Goal: Task Accomplishment & Management: Complete application form

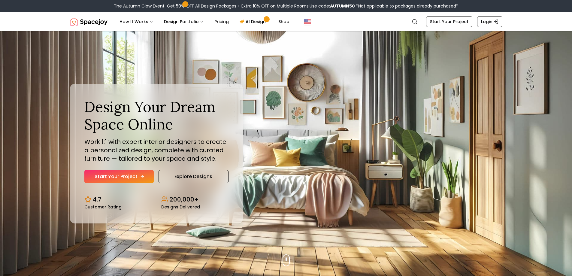
click at [134, 177] on link "Start Your Project" at bounding box center [118, 176] width 69 height 13
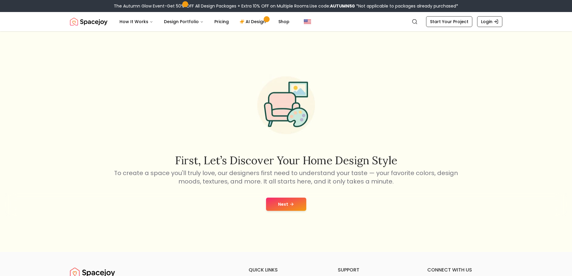
click at [297, 203] on button "Next" at bounding box center [286, 204] width 40 height 13
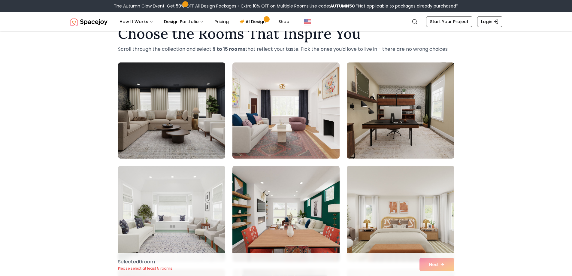
scroll to position [30, 0]
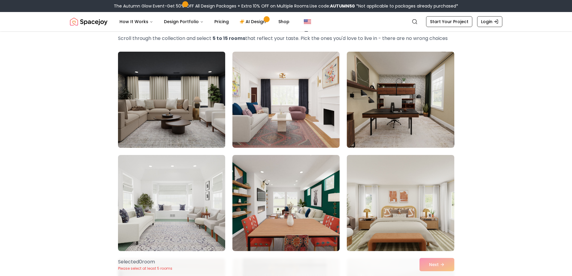
click at [156, 113] on img at bounding box center [171, 99] width 113 height 101
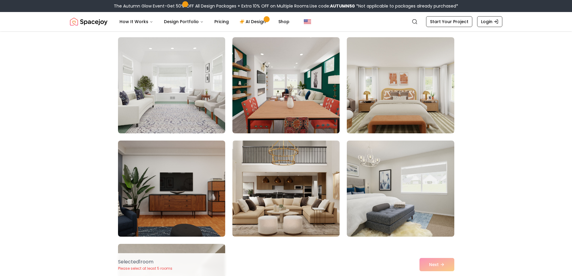
scroll to position [150, 0]
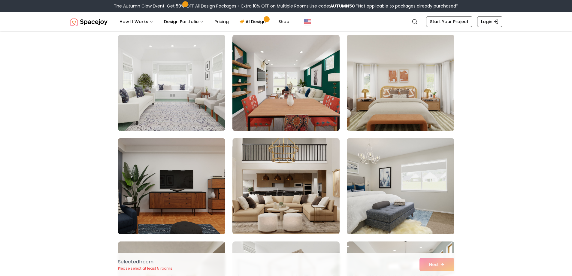
click at [411, 90] on img at bounding box center [400, 82] width 113 height 101
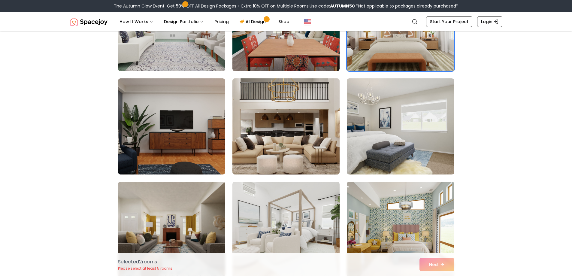
scroll to position [210, 0]
click at [280, 146] on img at bounding box center [286, 126] width 113 height 101
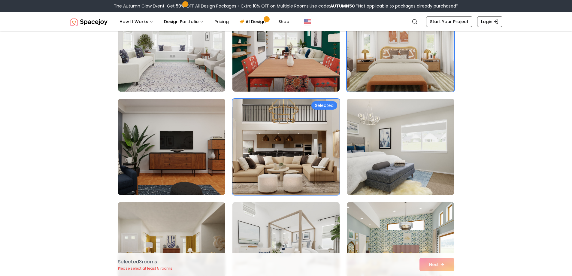
scroll to position [150, 0]
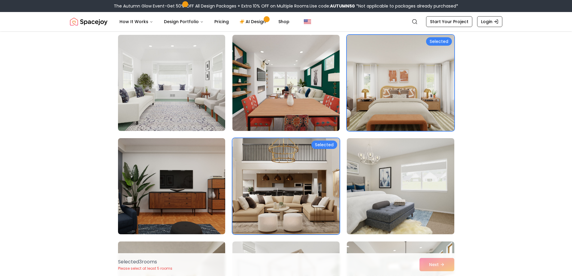
click at [436, 90] on img at bounding box center [400, 82] width 113 height 101
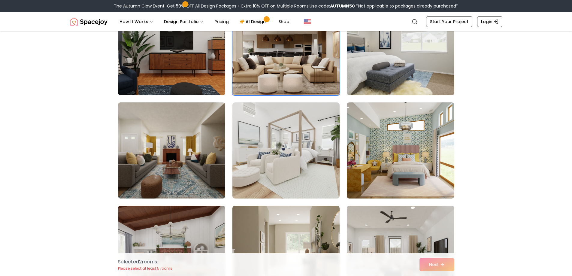
scroll to position [300, 0]
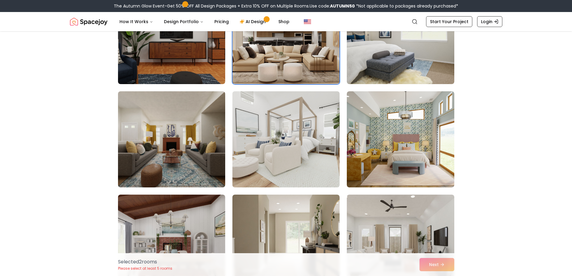
click at [319, 158] on img at bounding box center [286, 139] width 113 height 101
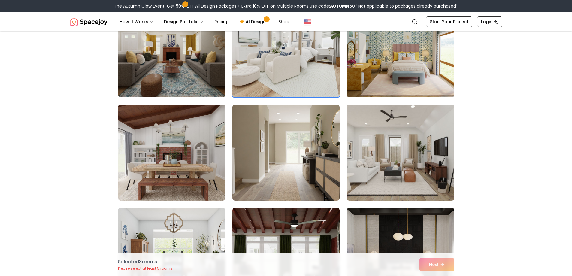
scroll to position [420, 0]
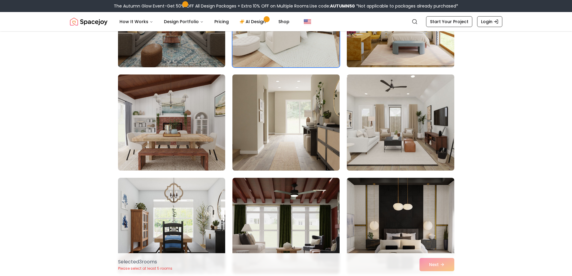
click at [292, 134] on img at bounding box center [286, 122] width 113 height 101
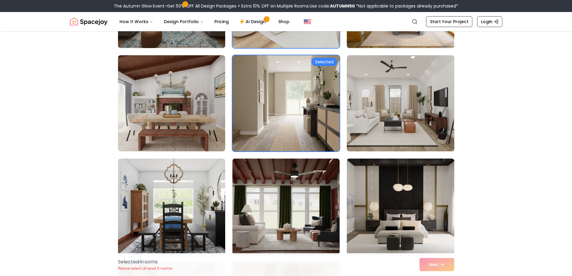
scroll to position [450, 0]
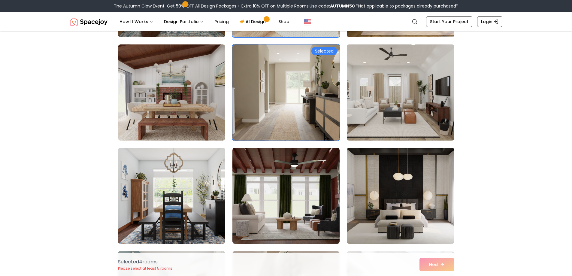
click at [412, 111] on img at bounding box center [400, 92] width 113 height 101
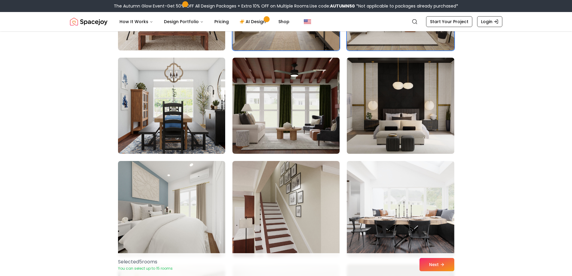
click at [420, 125] on img at bounding box center [400, 105] width 113 height 101
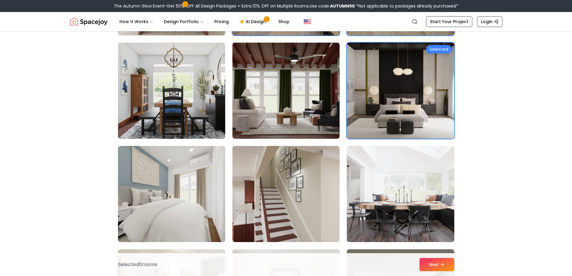
scroll to position [570, 0]
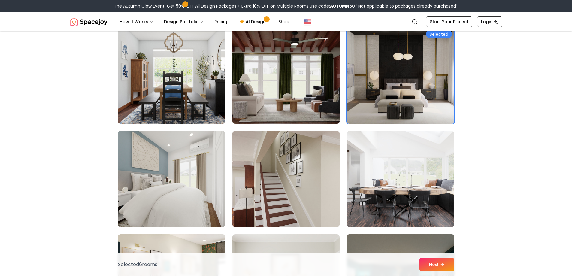
click at [277, 86] on img at bounding box center [286, 75] width 113 height 101
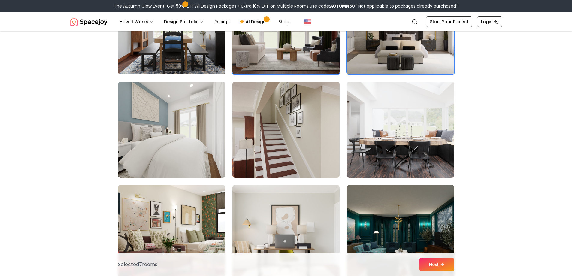
scroll to position [631, 0]
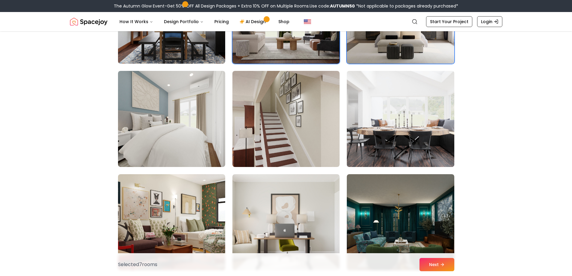
click at [399, 143] on img at bounding box center [400, 118] width 113 height 101
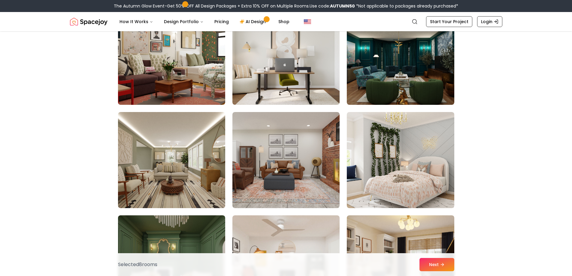
scroll to position [811, 0]
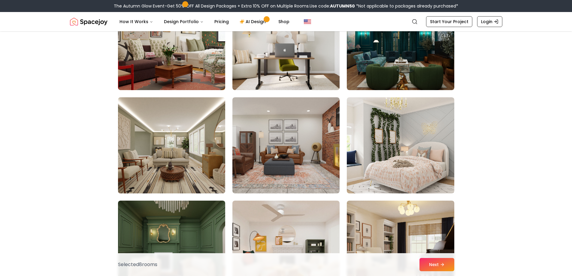
click at [197, 170] on img at bounding box center [171, 145] width 113 height 101
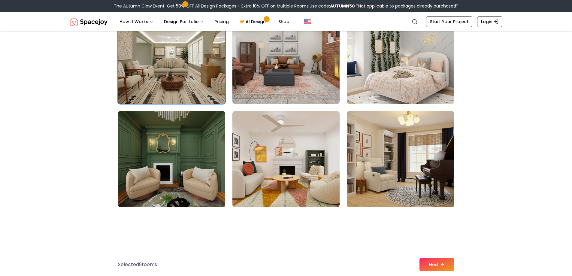
scroll to position [901, 0]
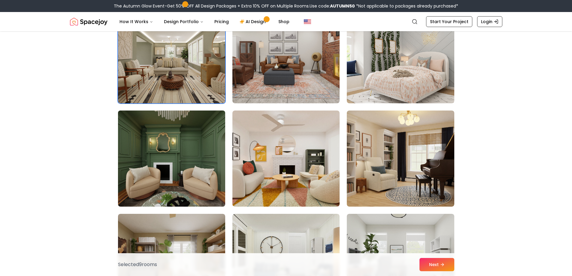
click at [203, 165] on img at bounding box center [171, 158] width 113 height 101
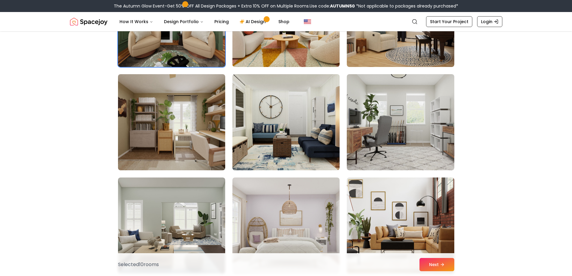
scroll to position [1051, 0]
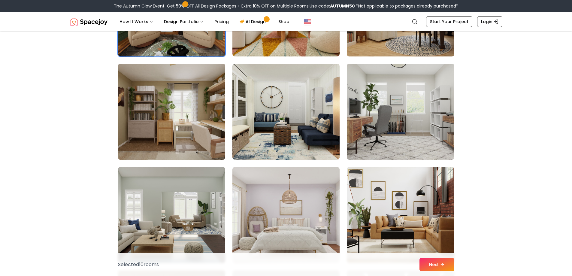
click at [189, 120] on img at bounding box center [171, 111] width 113 height 101
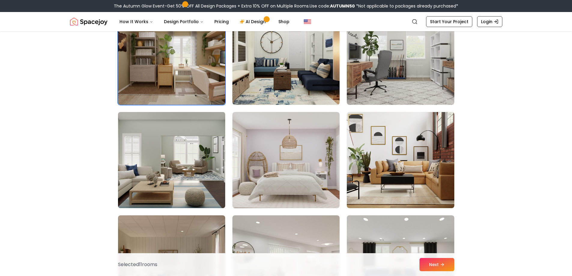
scroll to position [1111, 0]
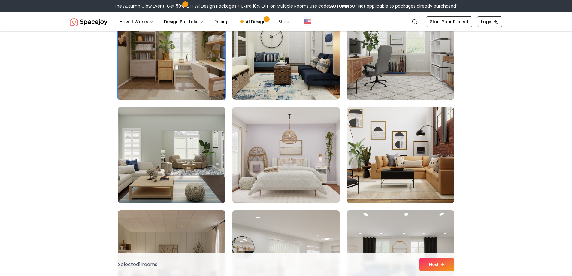
click at [202, 163] on img at bounding box center [171, 154] width 113 height 101
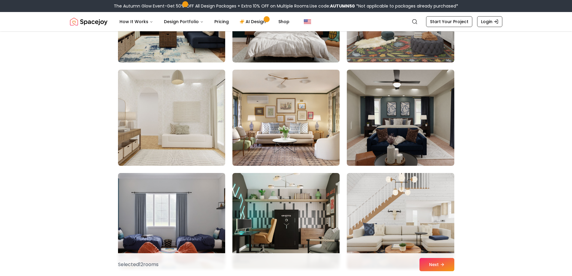
scroll to position [1591, 0]
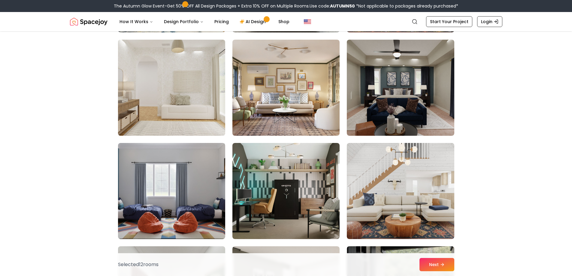
click at [166, 98] on img at bounding box center [171, 87] width 113 height 101
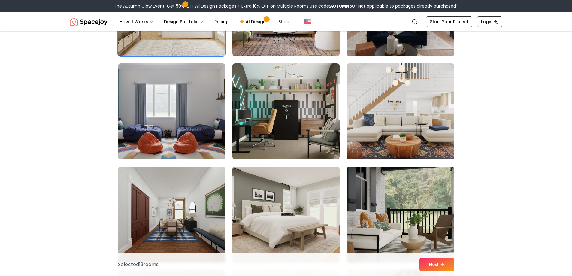
scroll to position [1681, 0]
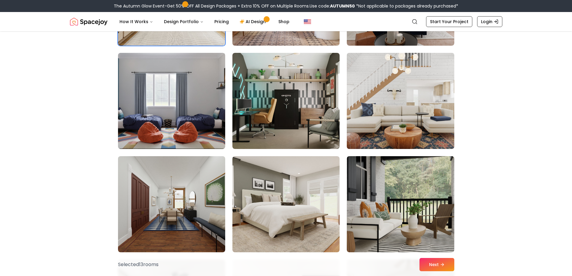
click at [367, 113] on img at bounding box center [400, 100] width 113 height 101
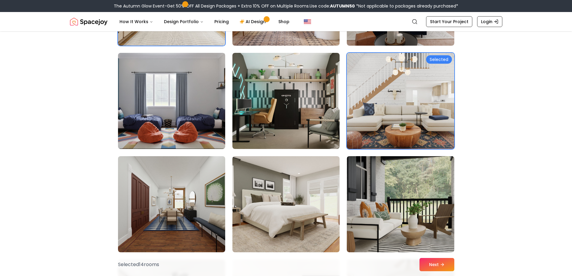
scroll to position [1801, 0]
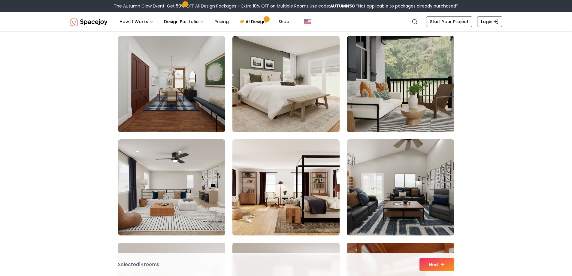
click at [291, 100] on img at bounding box center [286, 84] width 113 height 101
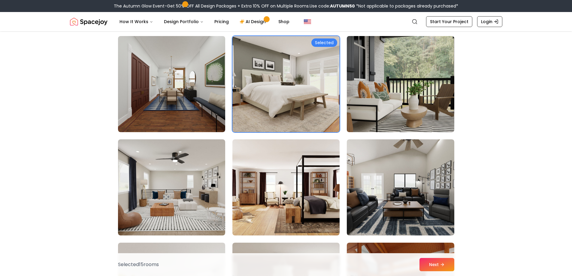
click at [401, 101] on img at bounding box center [400, 84] width 113 height 101
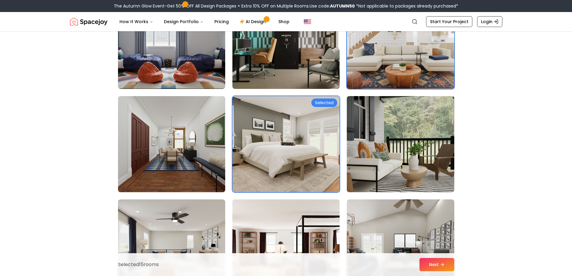
click at [439, 114] on img at bounding box center [400, 144] width 113 height 101
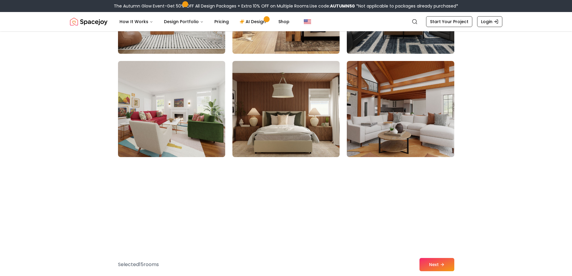
scroll to position [2012, 0]
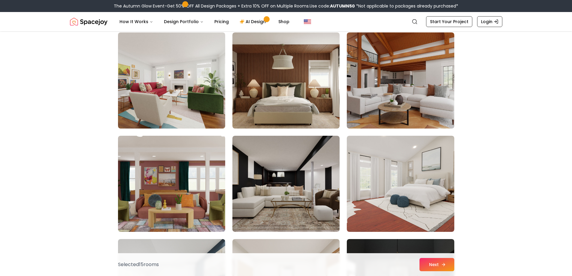
click at [443, 263] on icon at bounding box center [443, 264] width 5 height 5
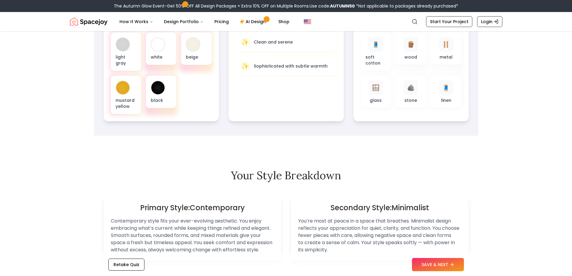
scroll to position [240, 0]
click at [449, 261] on button "SAVE & NEXT" at bounding box center [438, 264] width 52 height 13
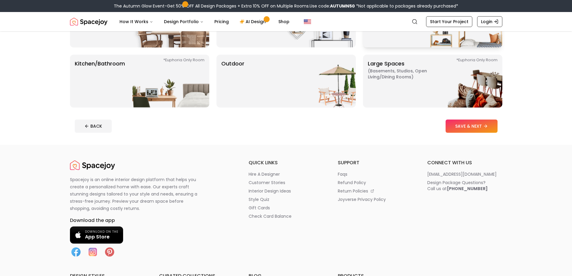
scroll to position [30, 0]
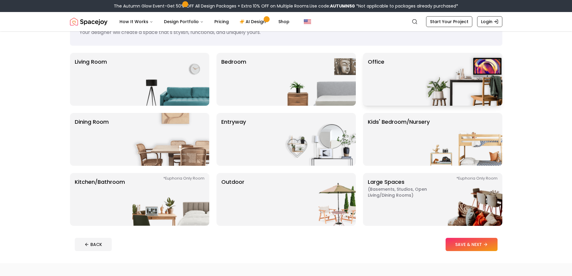
click at [410, 86] on div "Office" at bounding box center [432, 79] width 139 height 53
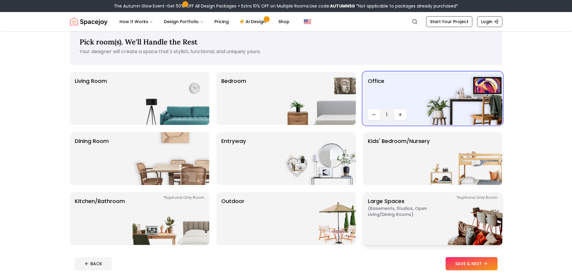
scroll to position [0, 0]
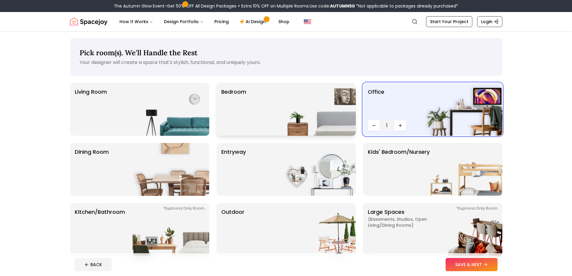
click at [320, 113] on img at bounding box center [317, 109] width 77 height 53
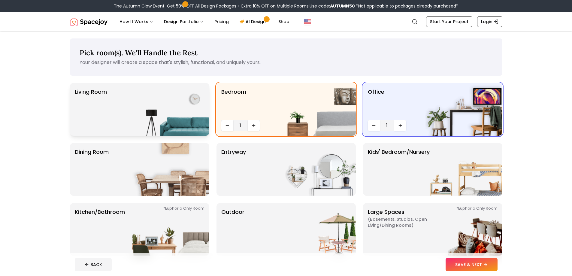
click at [157, 96] on img at bounding box center [170, 109] width 77 height 53
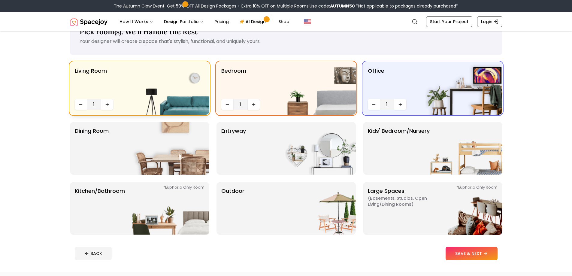
scroll to position [60, 0]
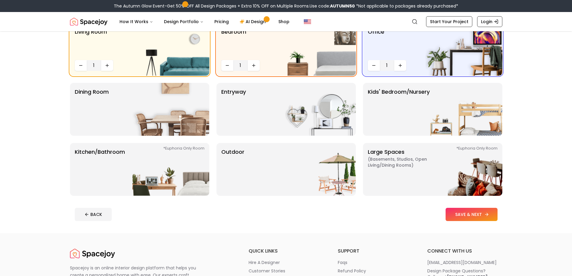
click at [463, 221] on button "SAVE & NEXT" at bounding box center [472, 214] width 52 height 13
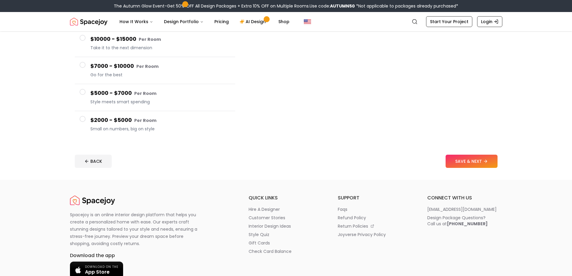
scroll to position [30, 0]
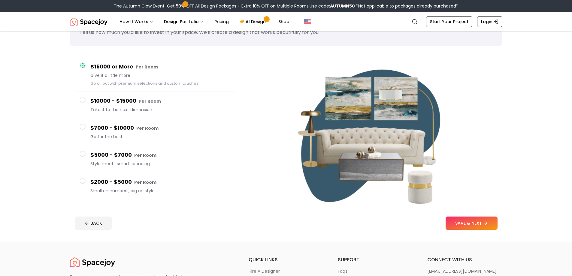
click at [111, 194] on div "$2000 - $5000 Per Room Small on numbers, big on style" at bounding box center [160, 186] width 140 height 17
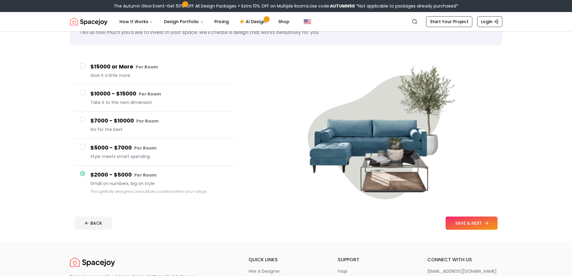
click at [482, 228] on button "SAVE & NEXT" at bounding box center [472, 222] width 52 height 13
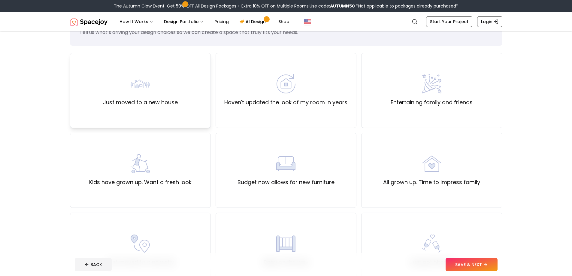
click at [187, 107] on div "Just moved to a new house" at bounding box center [140, 90] width 141 height 75
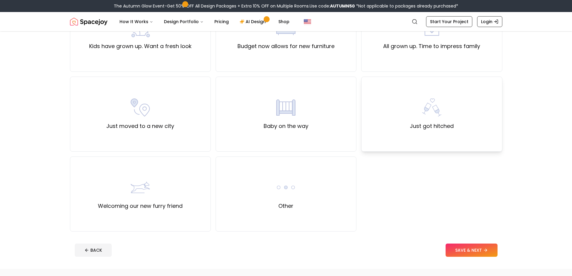
scroll to position [180, 0]
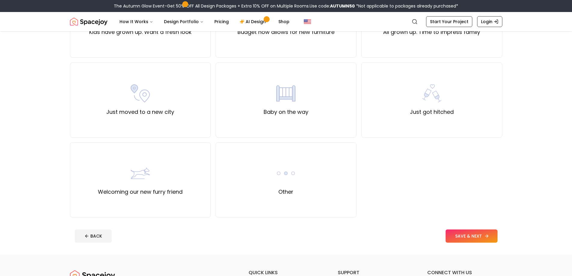
click at [459, 233] on button "SAVE & NEXT" at bounding box center [472, 235] width 52 height 13
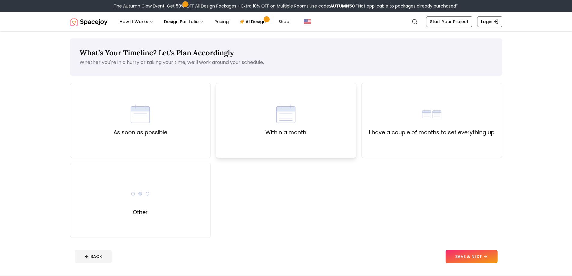
click at [270, 129] on label "Within a month" at bounding box center [285, 132] width 41 height 8
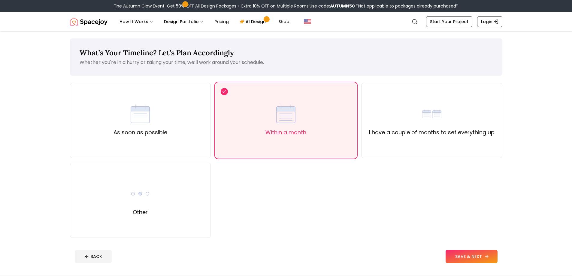
click at [465, 254] on button "SAVE & NEXT" at bounding box center [472, 256] width 52 height 13
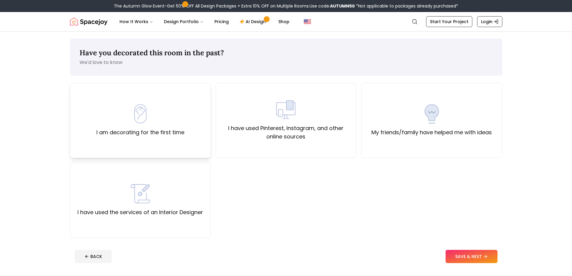
click at [143, 129] on label "I am decorating for the first time" at bounding box center [140, 132] width 88 height 8
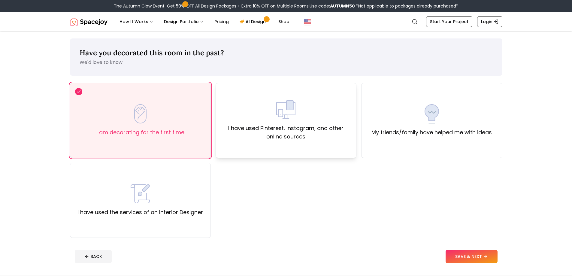
click at [263, 136] on label "I have used Pinterest, Instagram, and other online sources" at bounding box center [286, 132] width 131 height 17
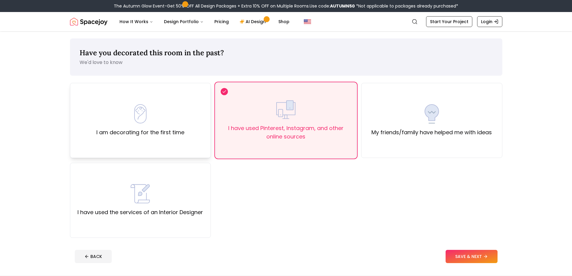
click at [144, 123] on div "I am decorating for the first time" at bounding box center [140, 120] width 88 height 32
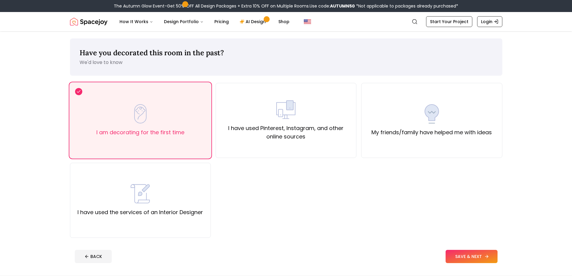
click at [479, 253] on button "SAVE & NEXT" at bounding box center [472, 256] width 52 height 13
